Goal: Book appointment/travel/reservation

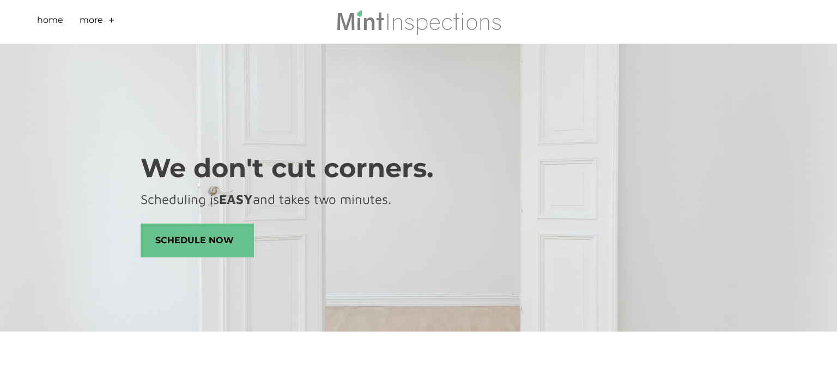
click at [108, 20] on link "+" at bounding box center [111, 22] width 7 height 17
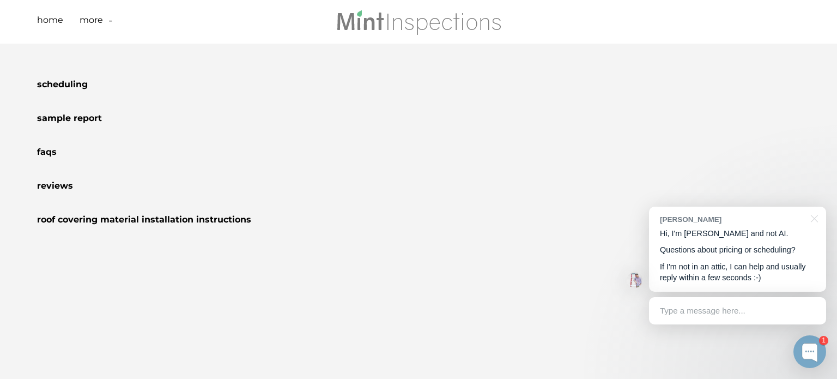
scroll to position [1113, 0]
click at [75, 80] on link "Scheduling" at bounding box center [62, 86] width 51 height 14
